Goal: Navigation & Orientation: Find specific page/section

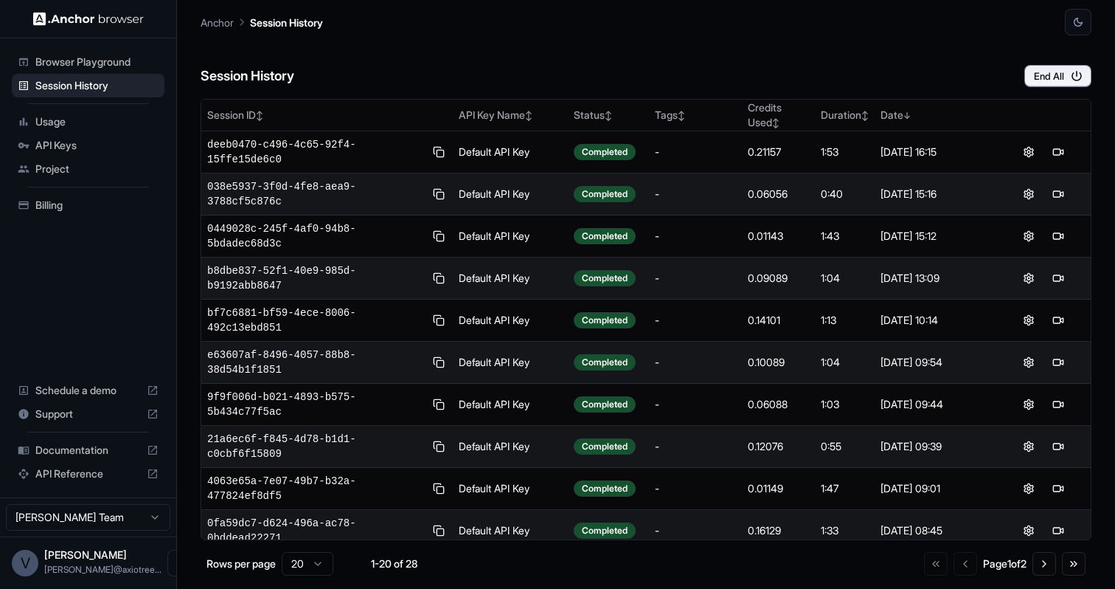
click at [91, 126] on span "Usage" at bounding box center [96, 121] width 123 height 15
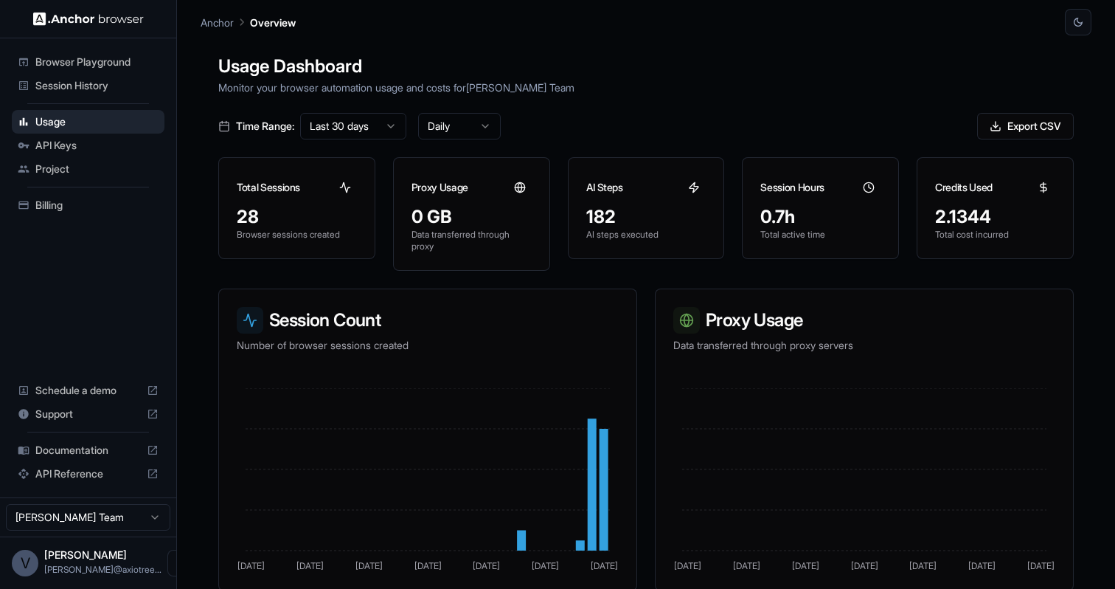
click at [74, 205] on span "Billing" at bounding box center [96, 205] width 123 height 15
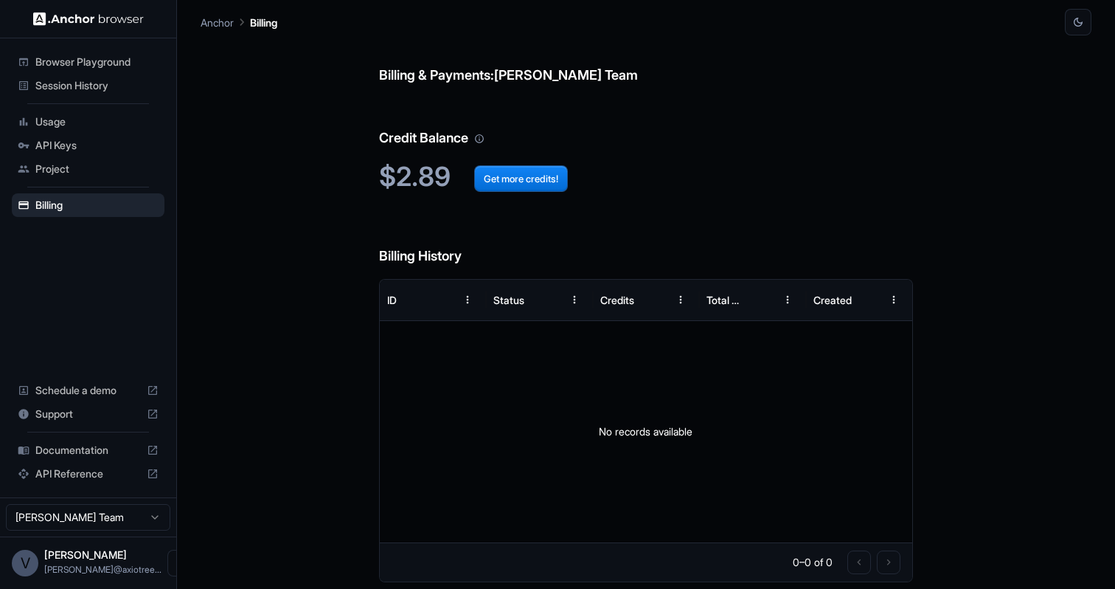
click at [85, 122] on span "Usage" at bounding box center [96, 121] width 123 height 15
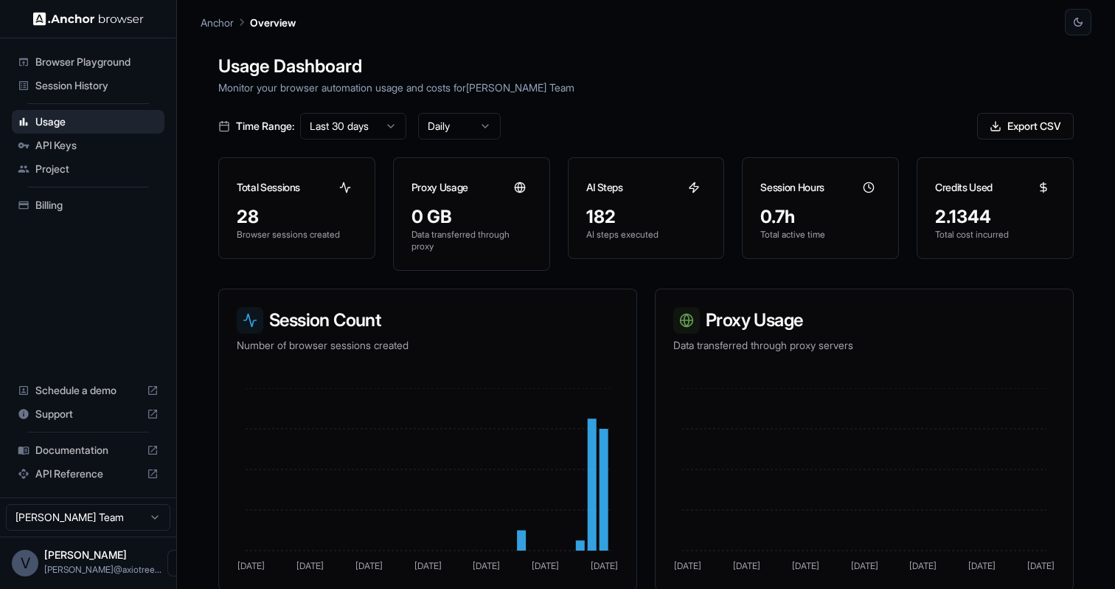
click at [96, 87] on span "Session History" at bounding box center [96, 85] width 123 height 15
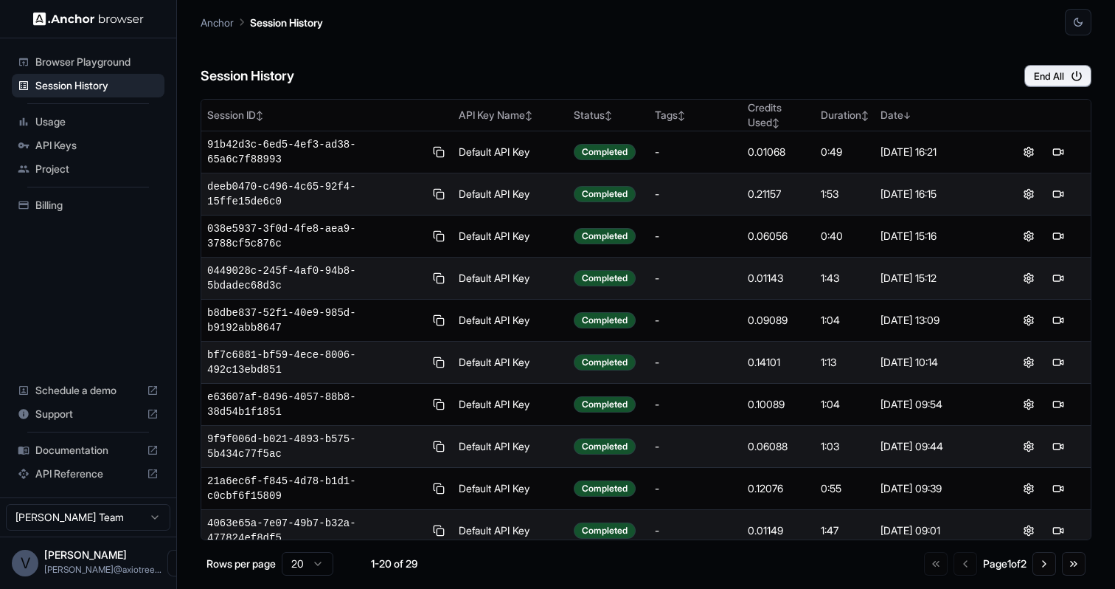
click at [60, 118] on span "Usage" at bounding box center [96, 121] width 123 height 15
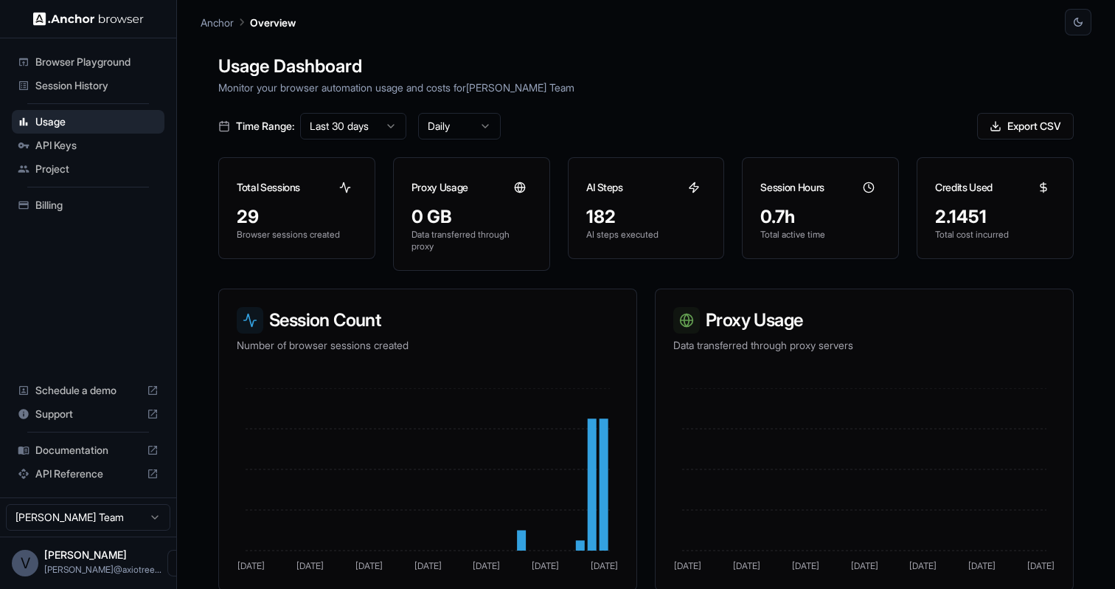
click at [68, 87] on span "Session History" at bounding box center [96, 85] width 123 height 15
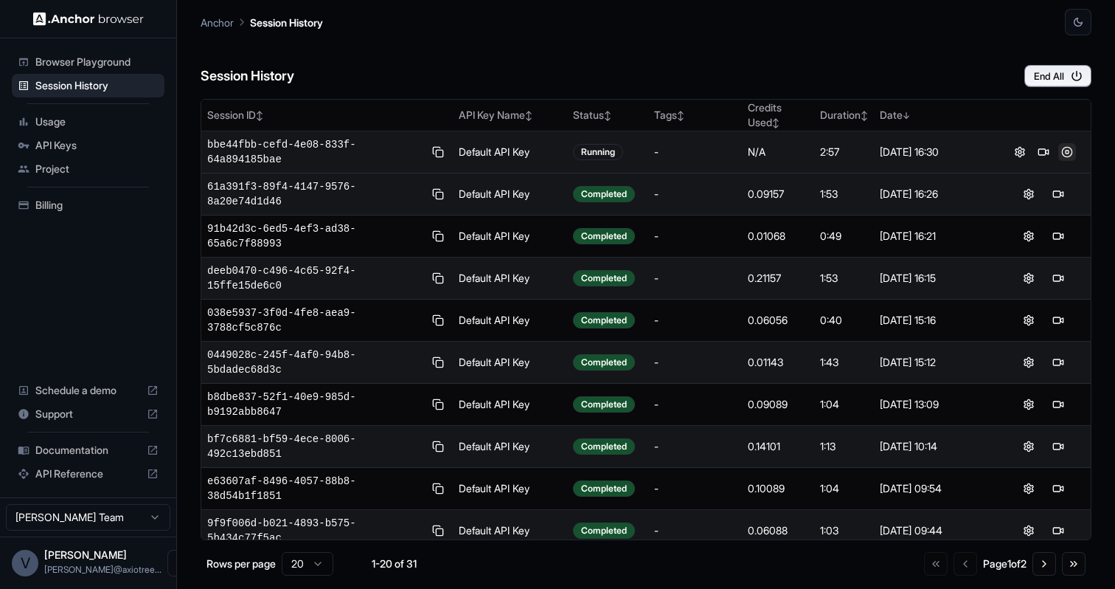
click at [1067, 153] on button at bounding box center [1067, 152] width 18 height 18
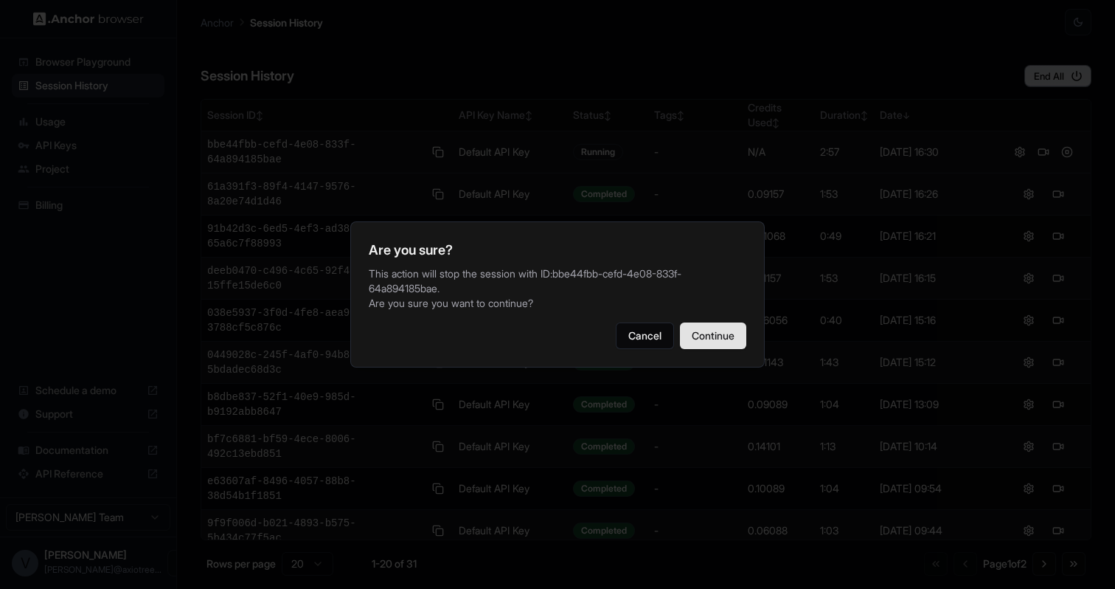
click at [723, 330] on button "Continue" at bounding box center [713, 335] width 66 height 27
